Goal: Check status: Check status

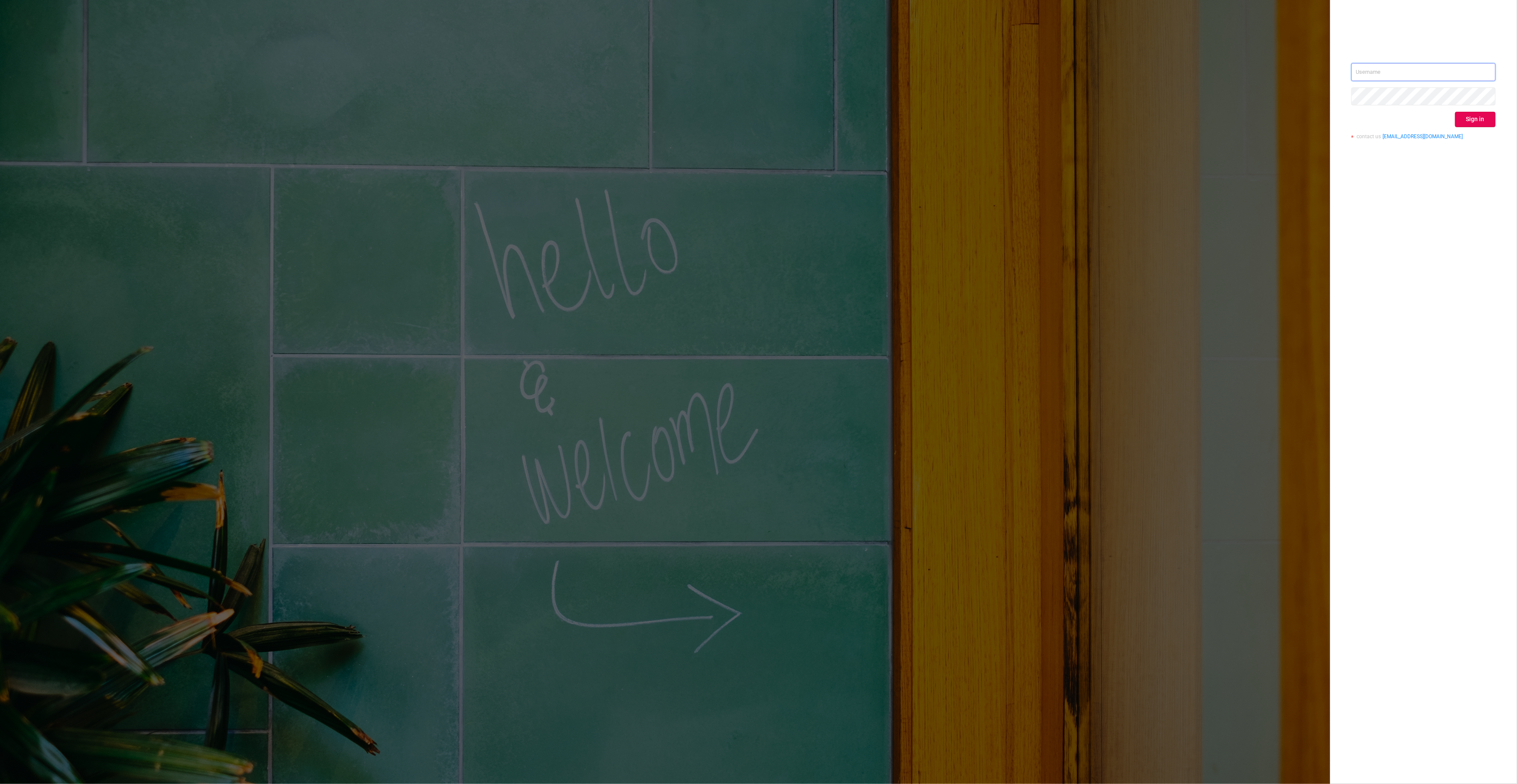
click at [1398, 80] on input "text" at bounding box center [1423, 72] width 144 height 18
type input "[PERSON_NAME][EMAIL_ADDRESS][PERSON_NAME][DOMAIN_NAME]"
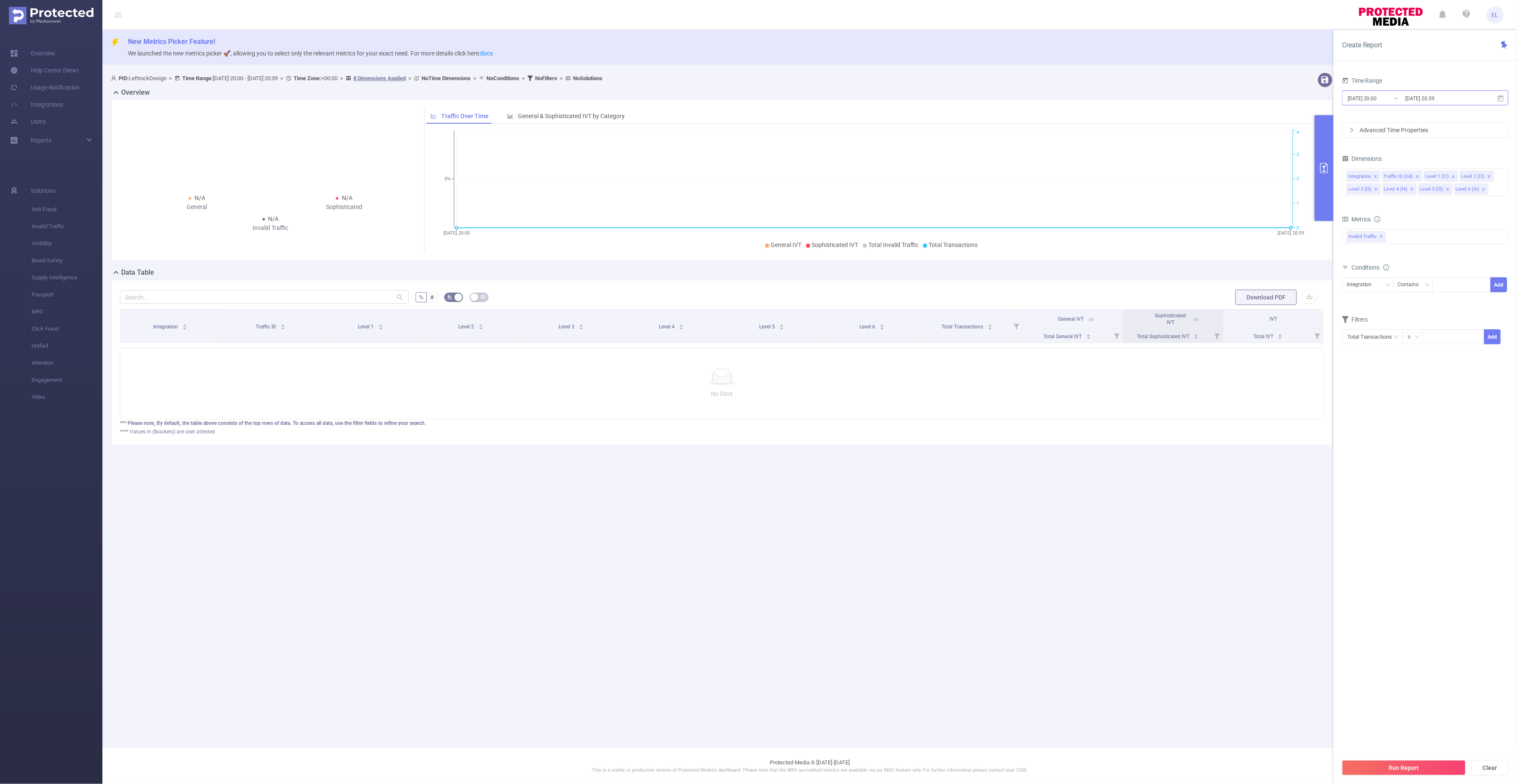
click at [1379, 99] on input "[DATE] 20:00" at bounding box center [1381, 98] width 69 height 11
click at [1340, 227] on span "[DATE]" at bounding box center [1348, 227] width 22 height 10
type input "[DATE] 00:00"
type input "[DATE] 23:59"
click at [1394, 764] on button "Run Report" at bounding box center [1404, 768] width 124 height 15
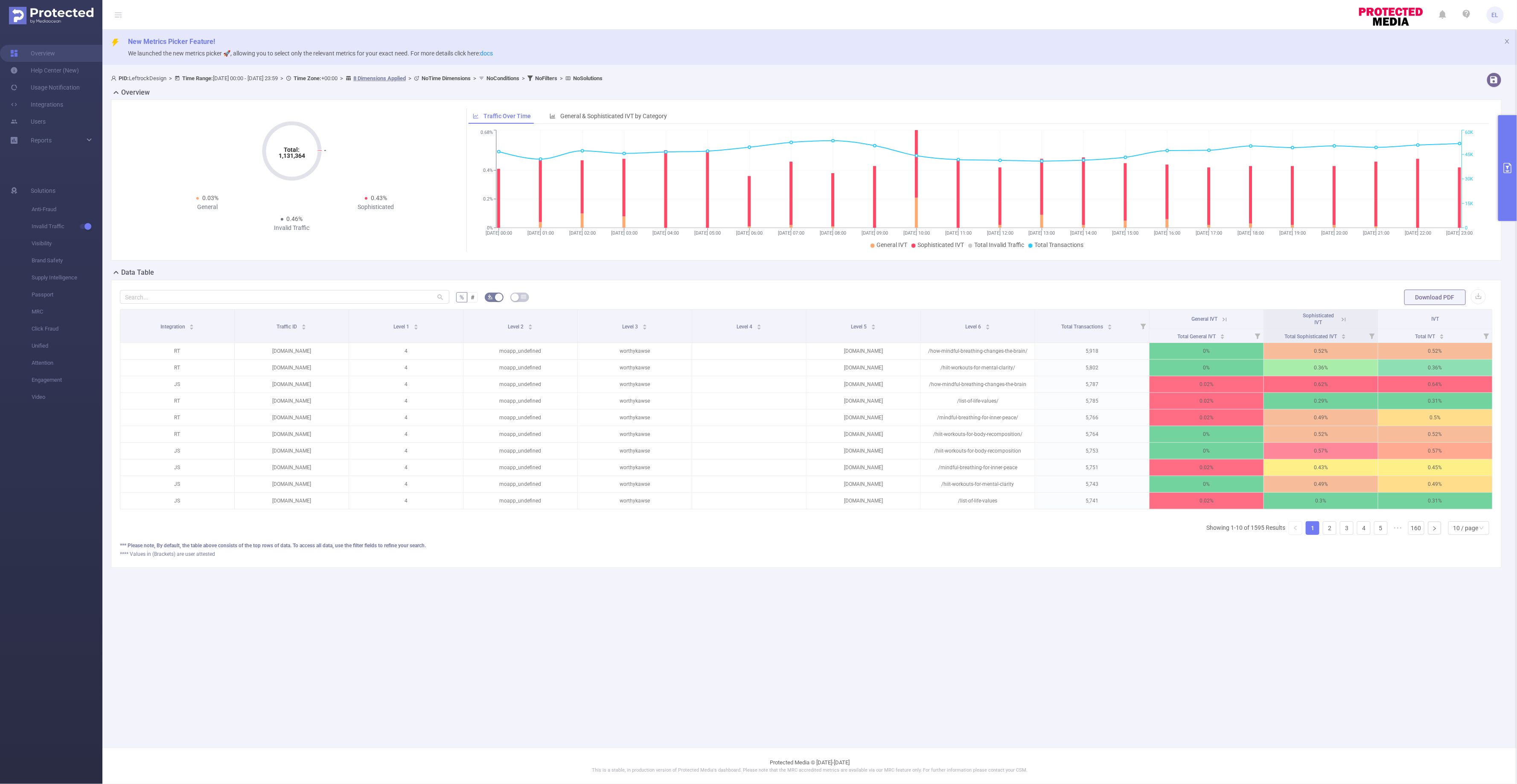
click at [1320, 314] on span "Sophisticated IVT" at bounding box center [1318, 318] width 31 height 13
click at [1322, 333] on span "Total Sophisticated IVT" at bounding box center [1312, 336] width 54 height 6
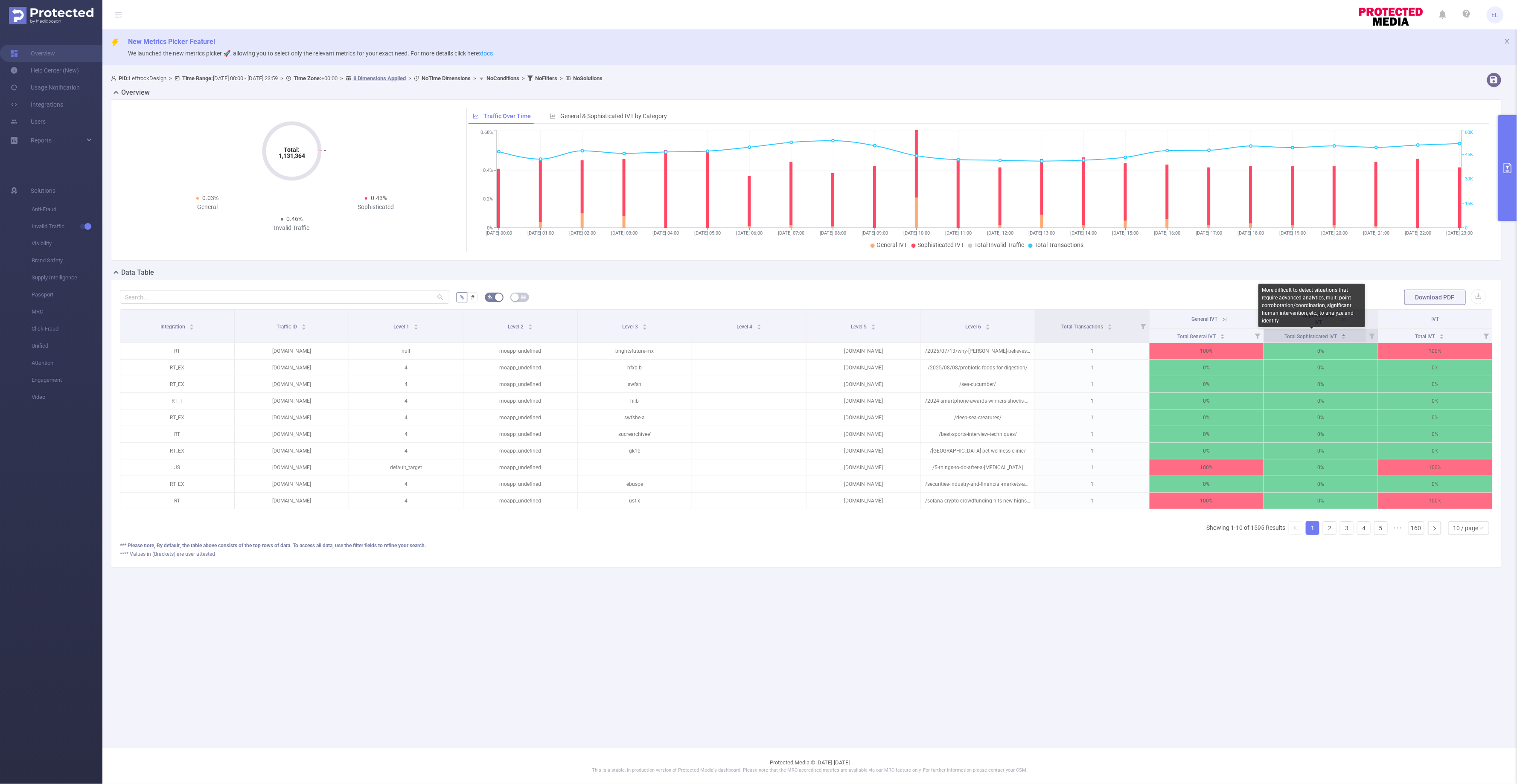
click at [1322, 333] on span "Total Sophisticated IVT" at bounding box center [1312, 336] width 54 height 6
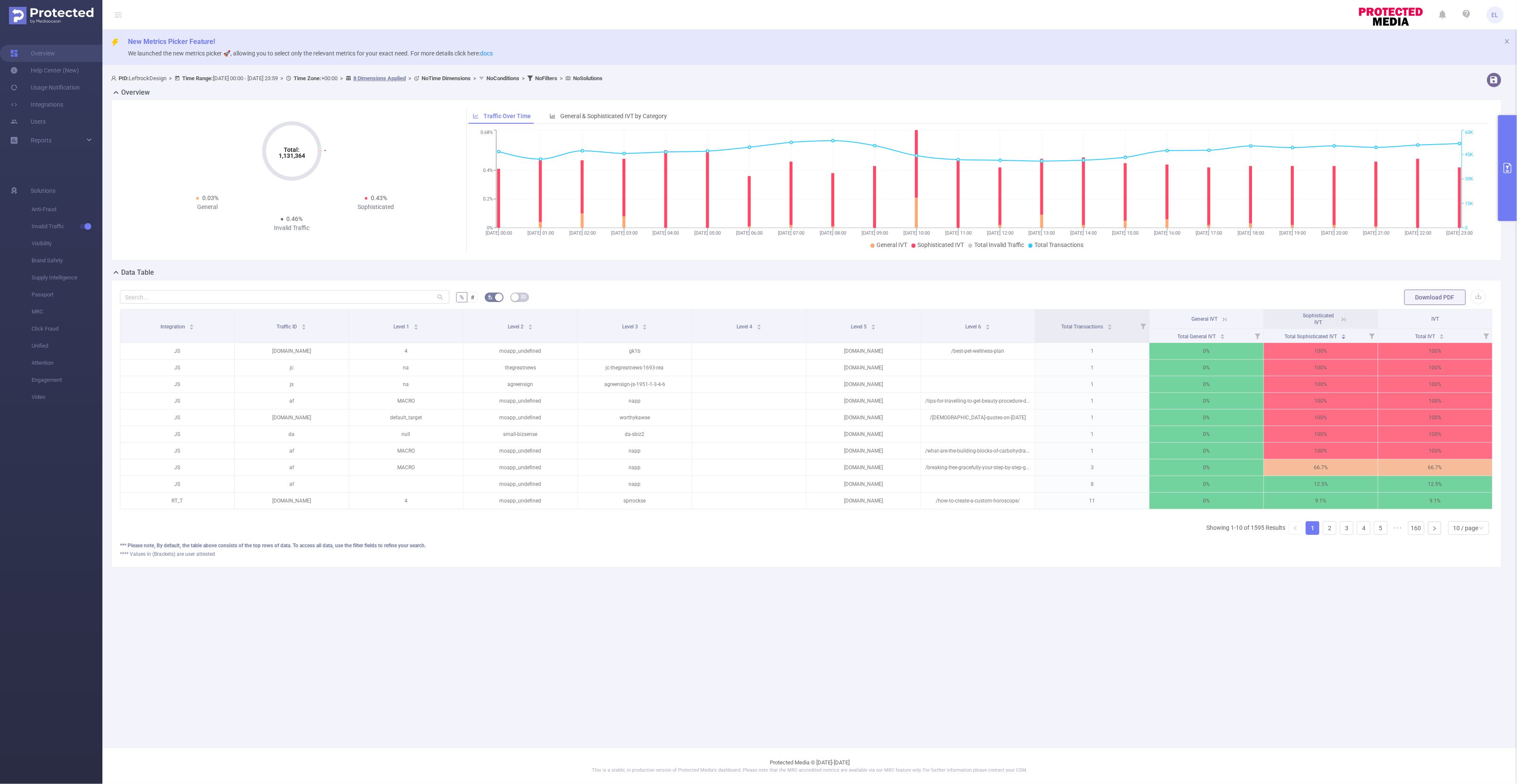
click at [213, 303] on div at bounding box center [284, 297] width 329 height 17
click at [213, 294] on input "text" at bounding box center [284, 296] width 329 height 14
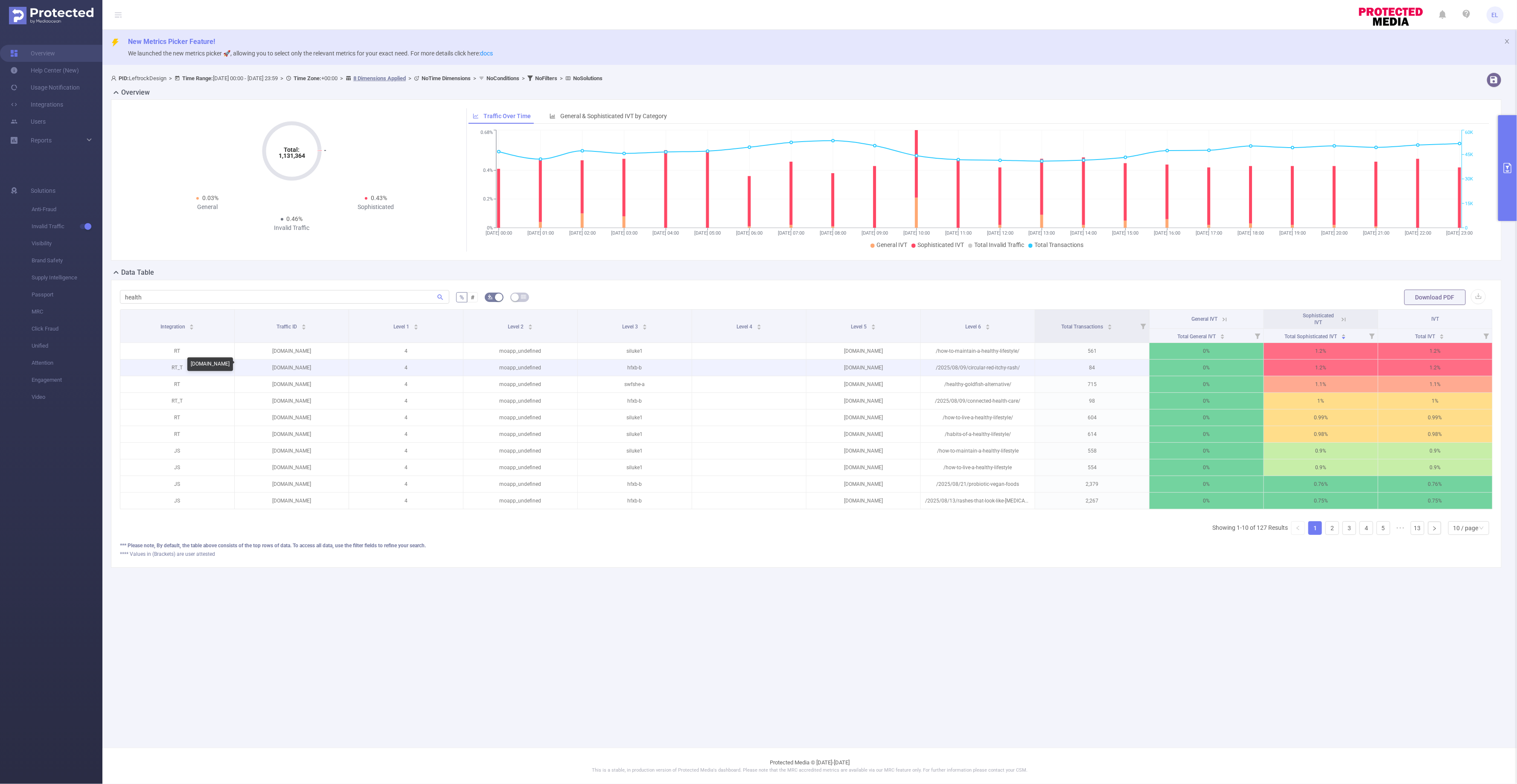
click at [289, 364] on p "[DOMAIN_NAME]" at bounding box center [291, 367] width 114 height 16
click at [288, 364] on p "[DOMAIN_NAME]" at bounding box center [291, 367] width 114 height 16
copy p "[DOMAIN_NAME]"
click at [178, 294] on input "health" at bounding box center [284, 296] width 329 height 14
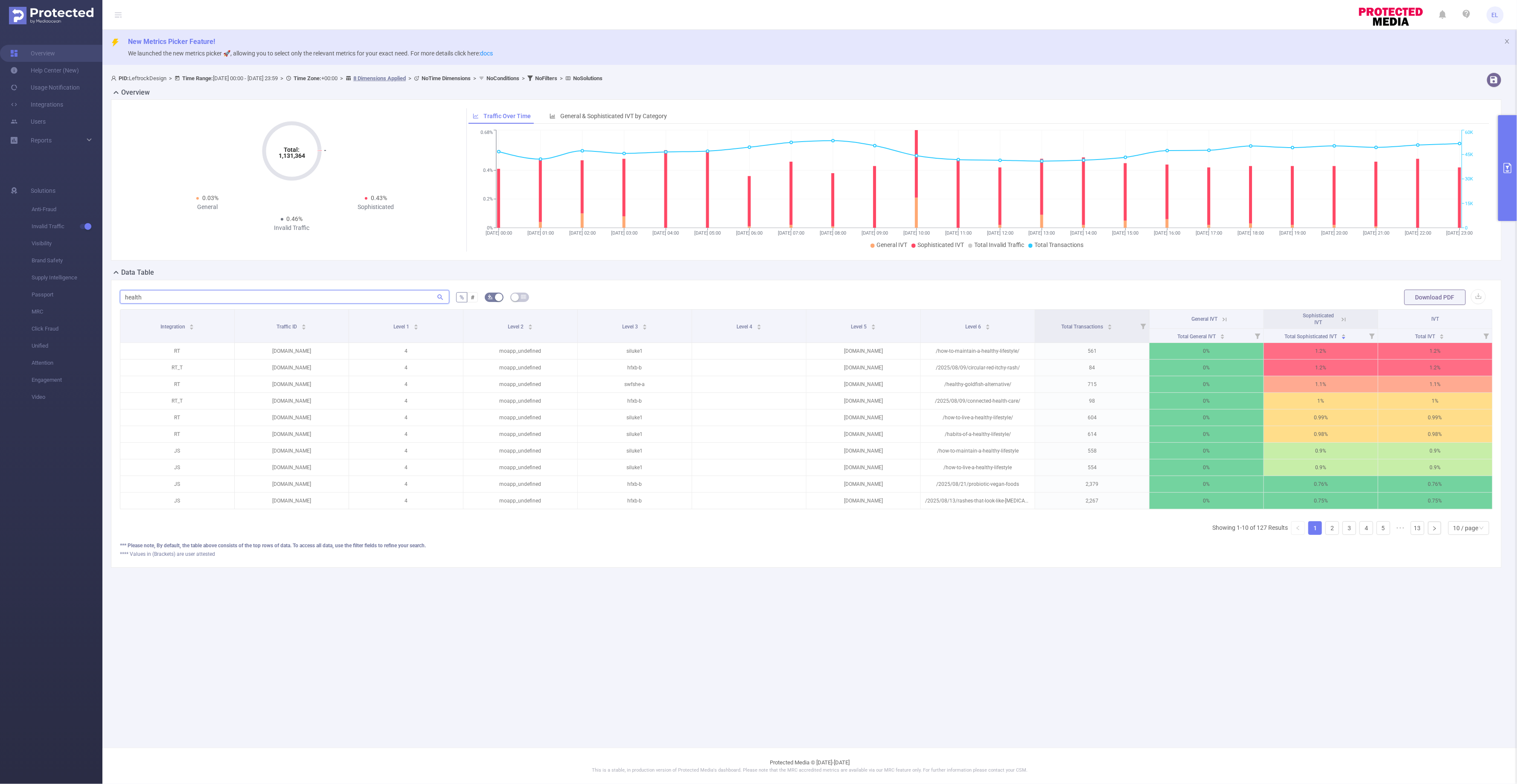
click at [178, 294] on input "health" at bounding box center [284, 296] width 329 height 14
paste input "[DOMAIN_NAME]"
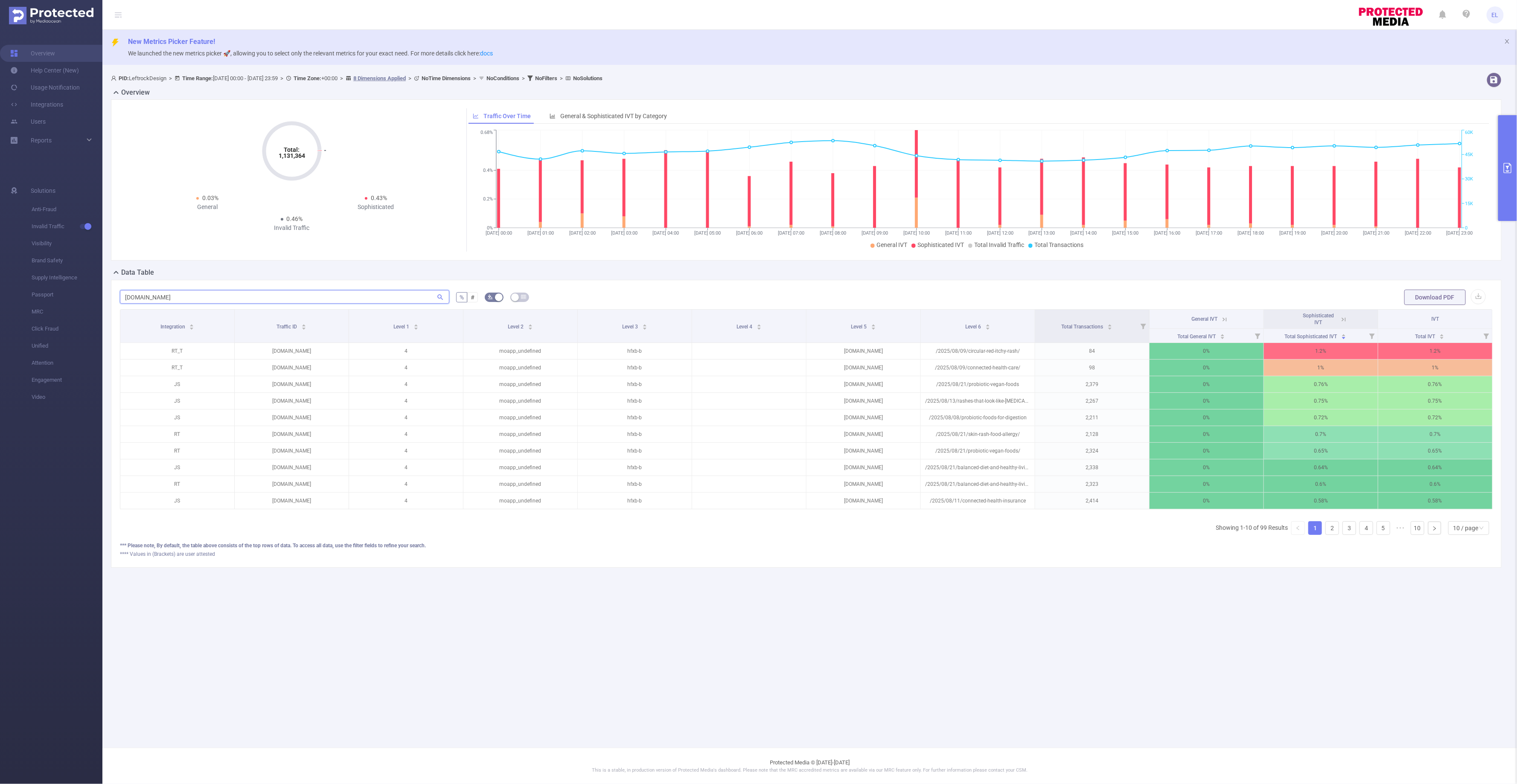
type input "[DOMAIN_NAME]"
